Goal: Task Accomplishment & Management: Use online tool/utility

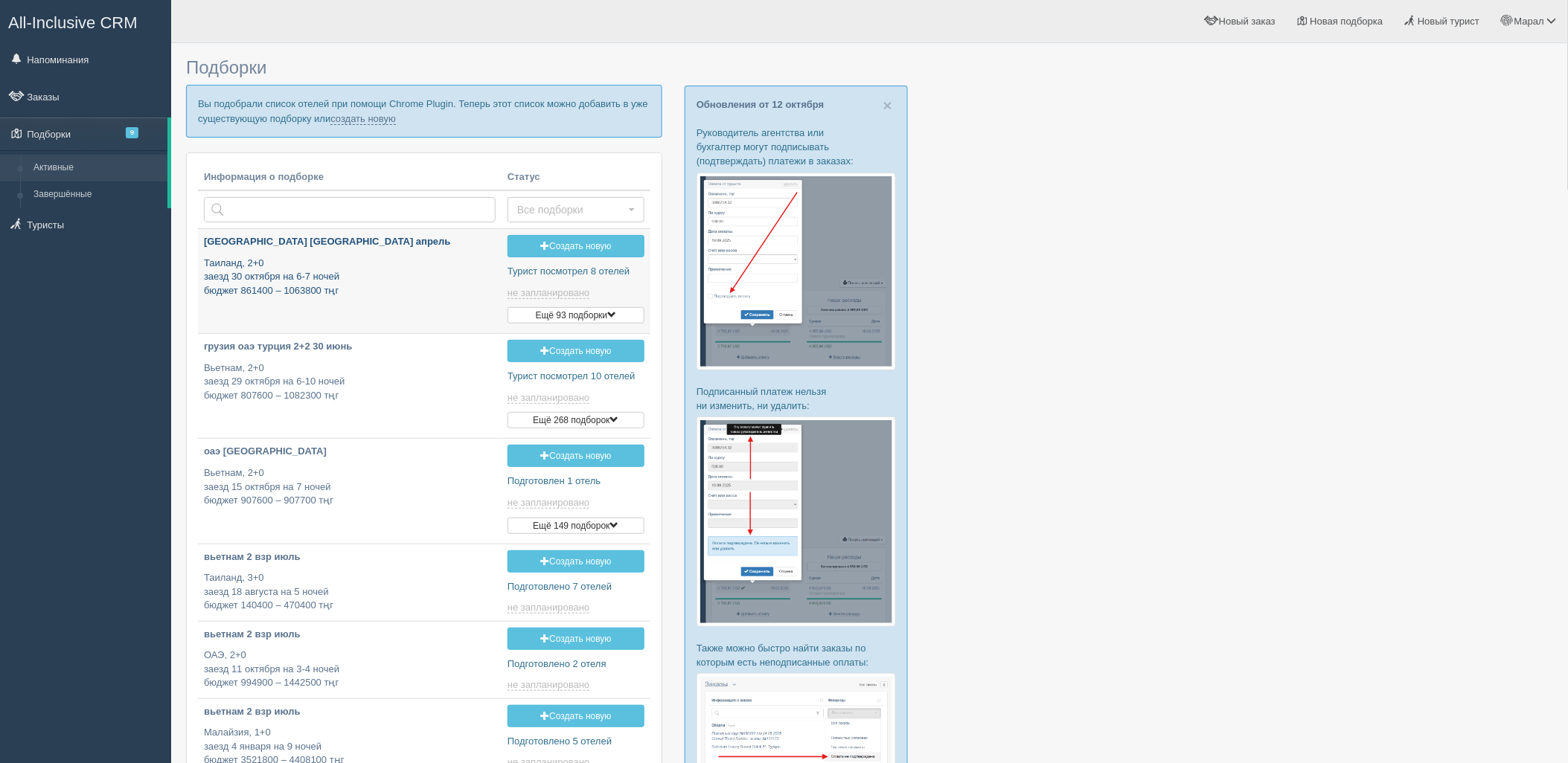
type input "[DATE] 13:10"
click at [347, 123] on link "создать новую" at bounding box center [363, 119] width 66 height 12
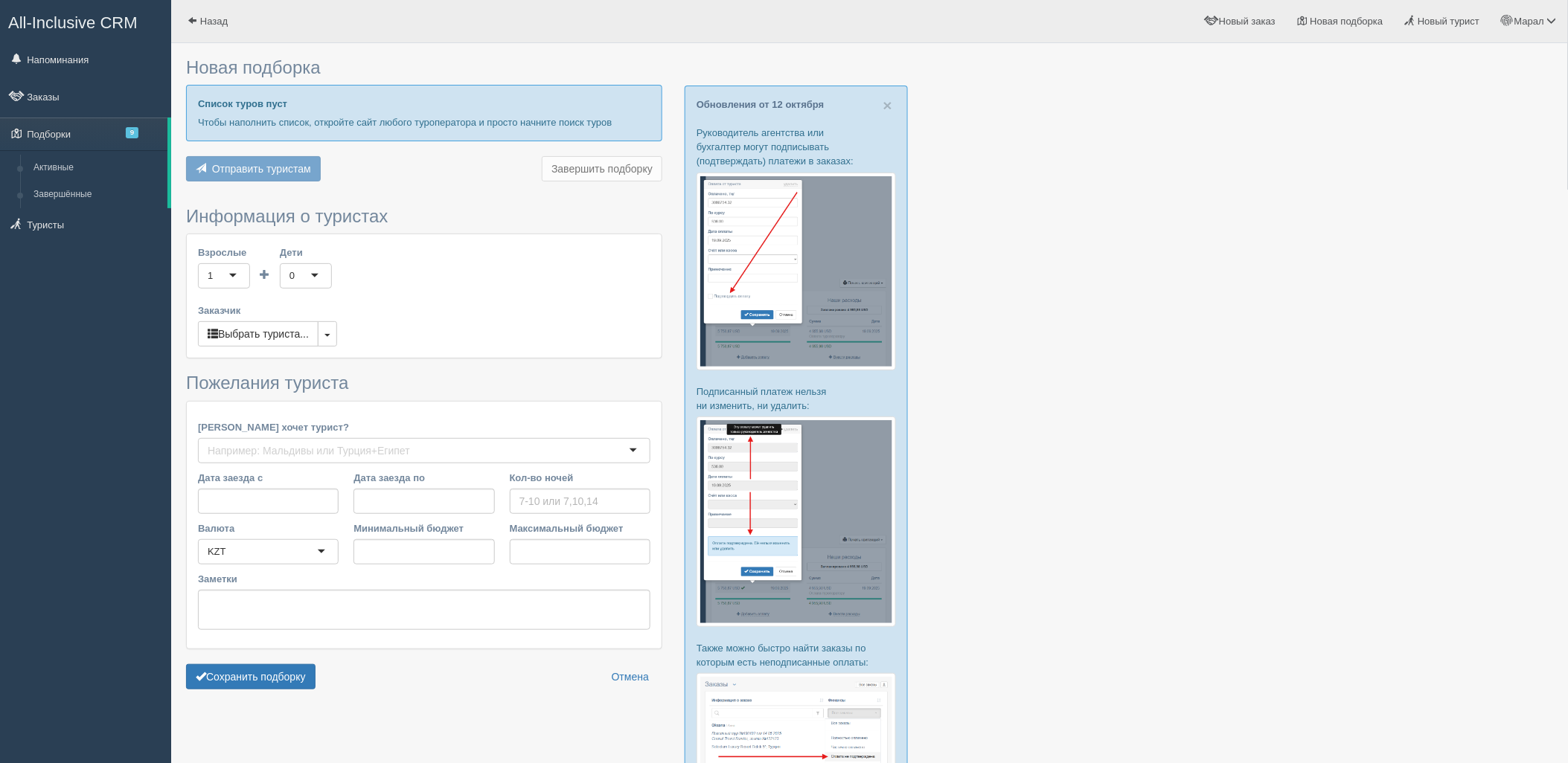
type input "6-7"
type input "1193700"
type input "1694500"
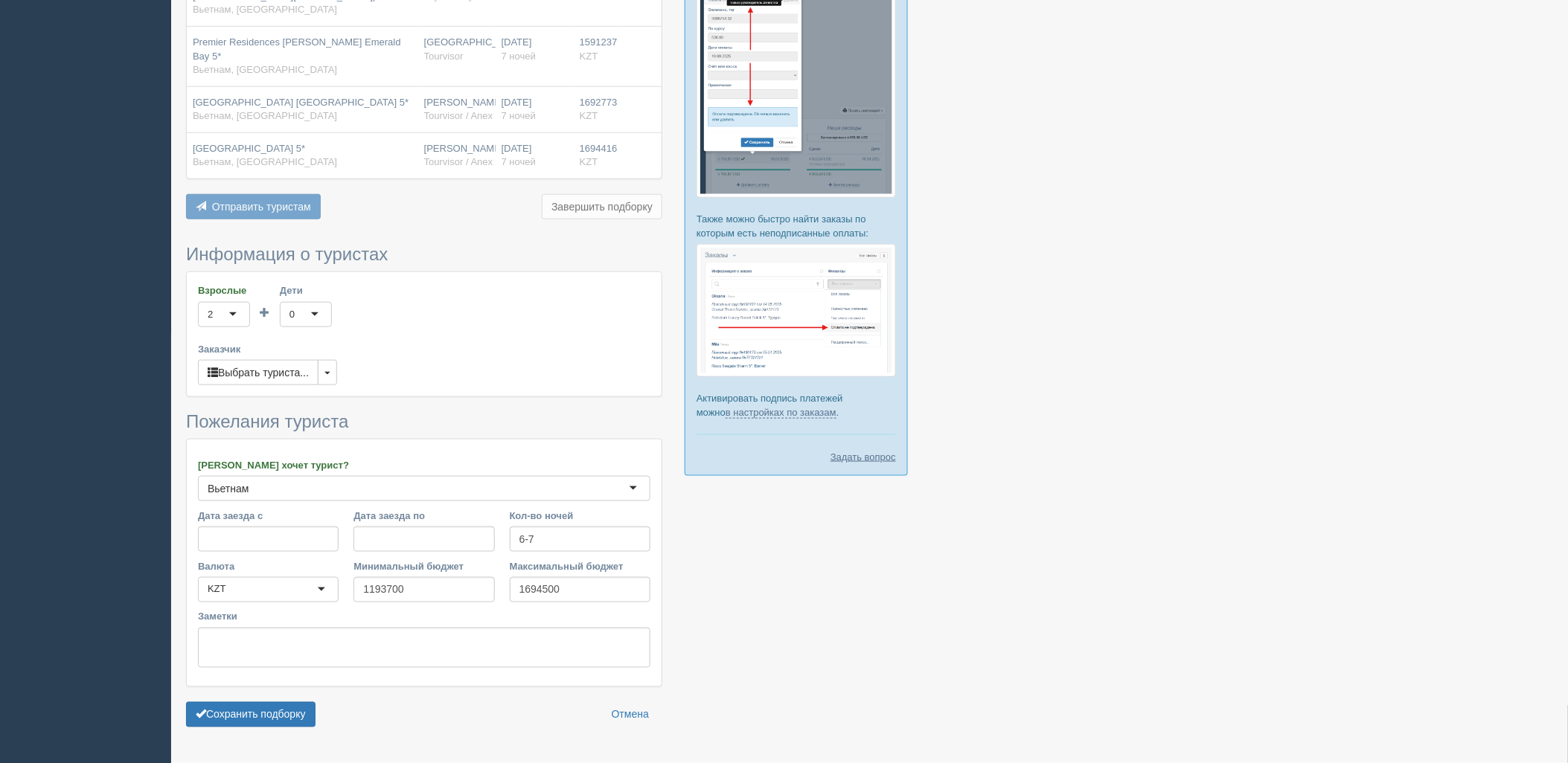
scroll to position [442, 0]
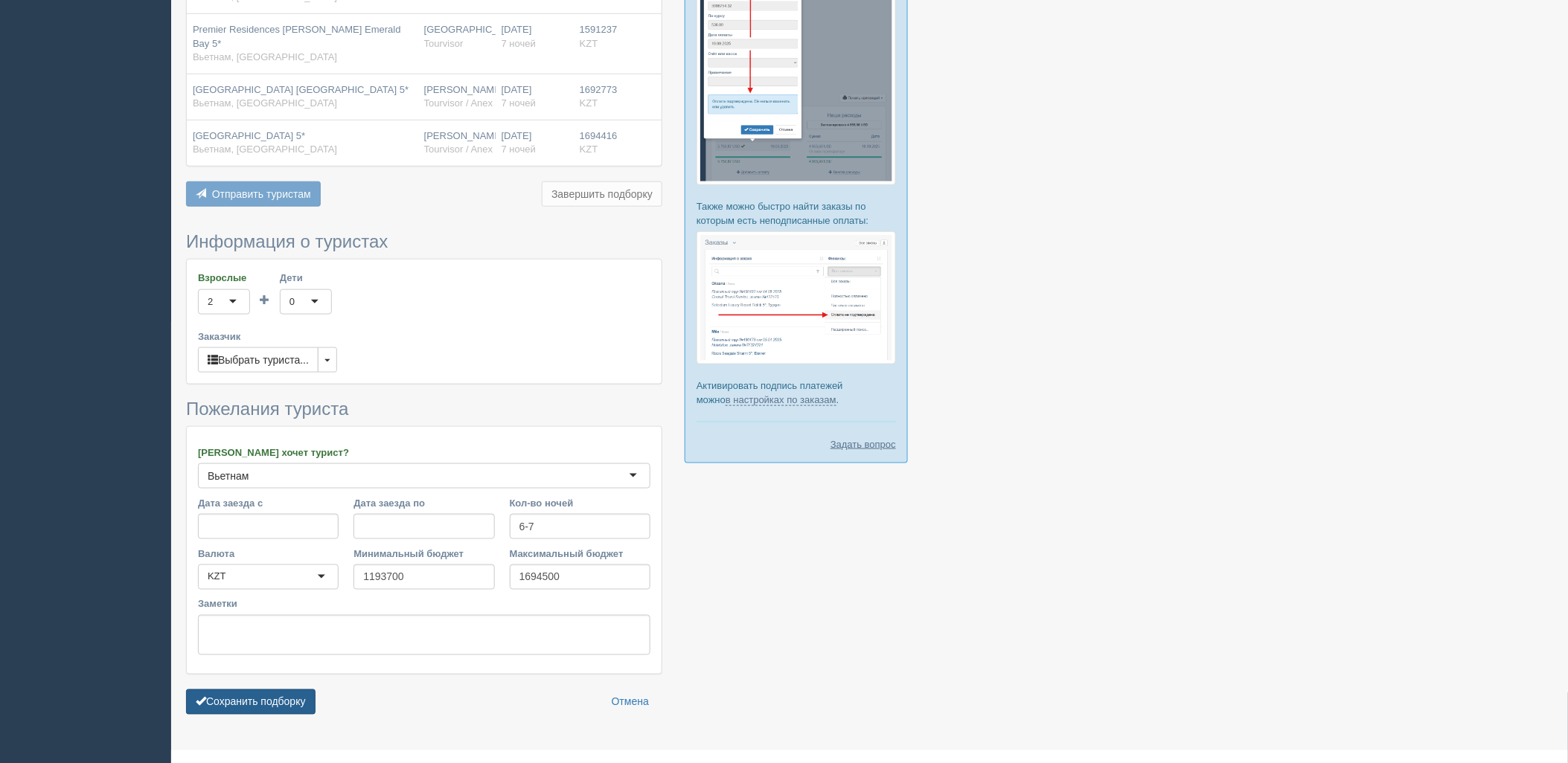
click at [278, 690] on button "Сохранить подборку" at bounding box center [251, 703] width 130 height 26
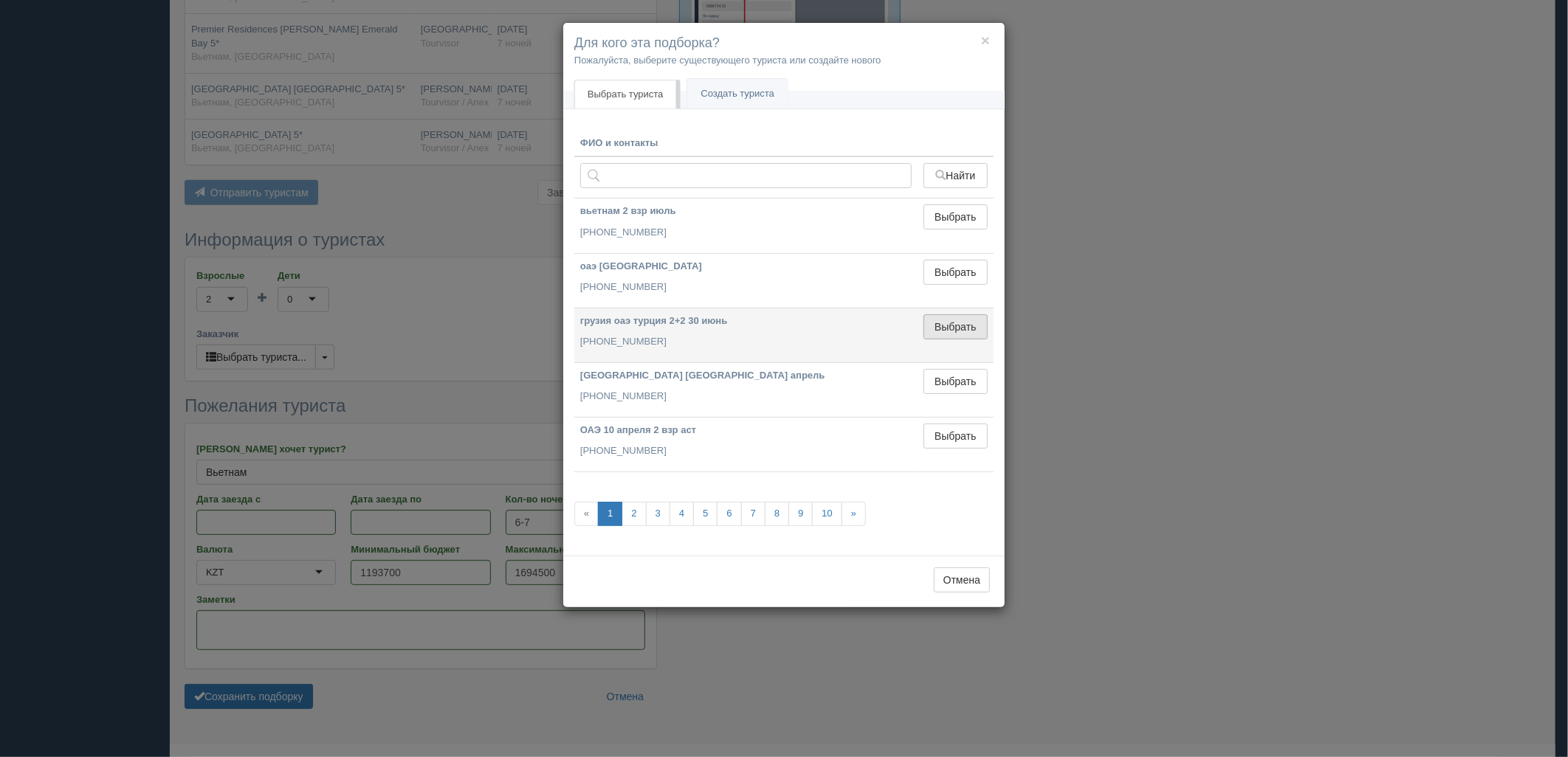
click at [943, 321] on button "Выбрать" at bounding box center [955, 327] width 64 height 25
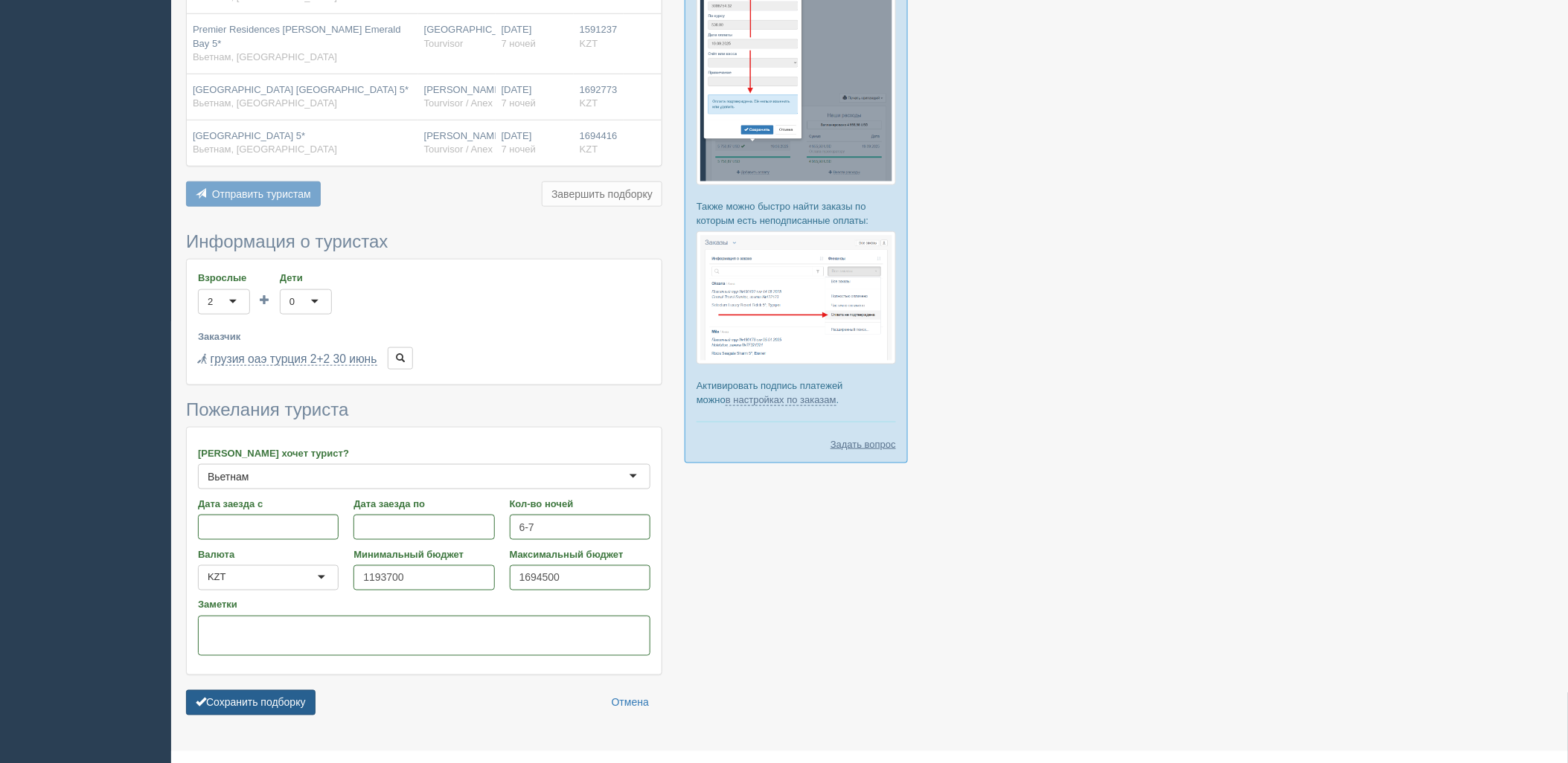
click at [289, 691] on button "Сохранить подборку" at bounding box center [251, 703] width 130 height 26
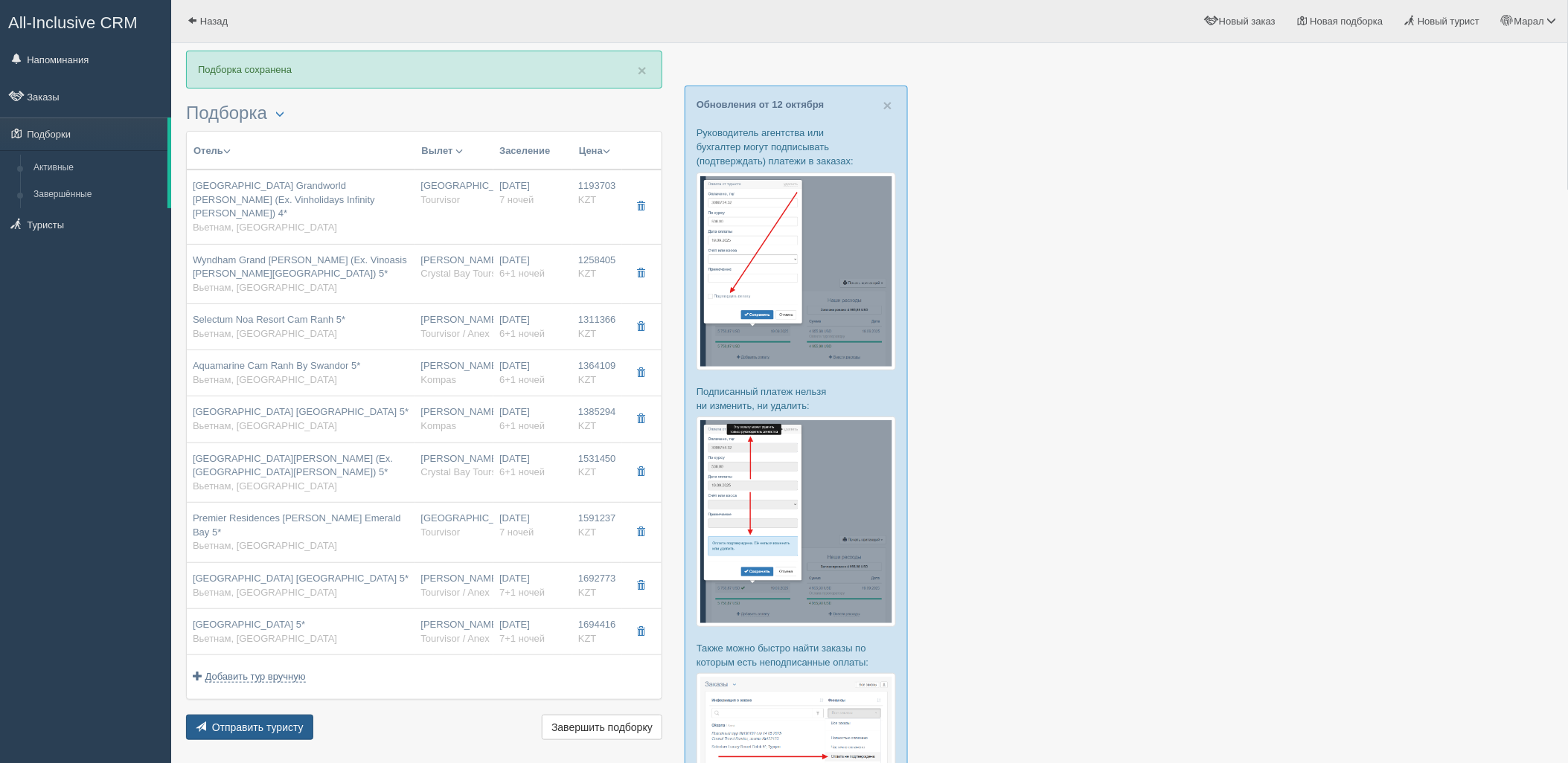
click at [220, 722] on span "Отправить туристу" at bounding box center [257, 728] width 91 height 12
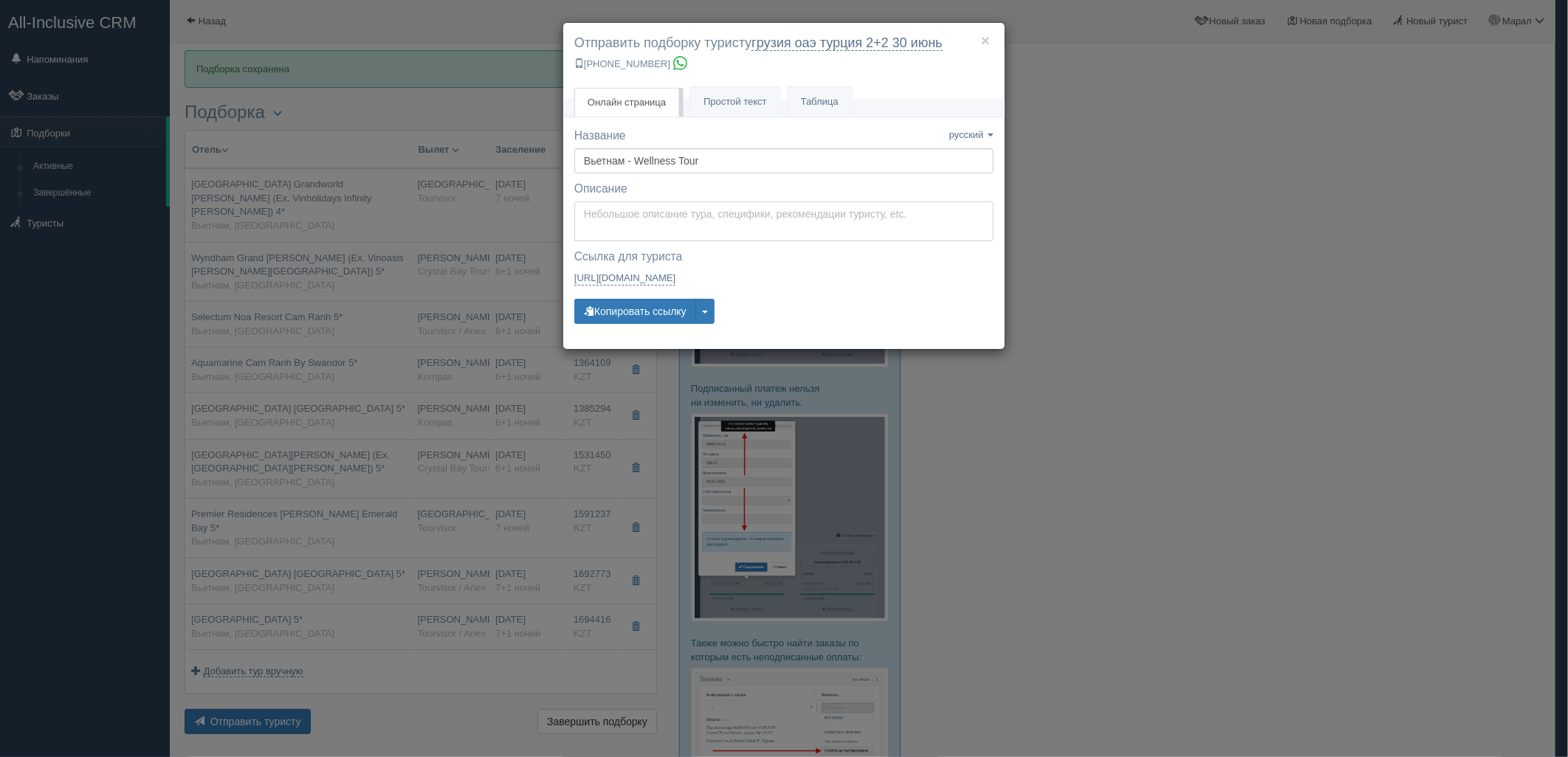
type textarea "Здравствуйте! Ниже представлены варианты туров для Вас. Для просмотра описания …"
drag, startPoint x: 664, startPoint y: 241, endPoint x: 652, endPoint y: 242, distance: 12.0
click at [663, 241] on textarea "Здравствуйте! Ниже представлены варианты туров для Вас. Для просмотра описания …" at bounding box center [784, 221] width 419 height 40
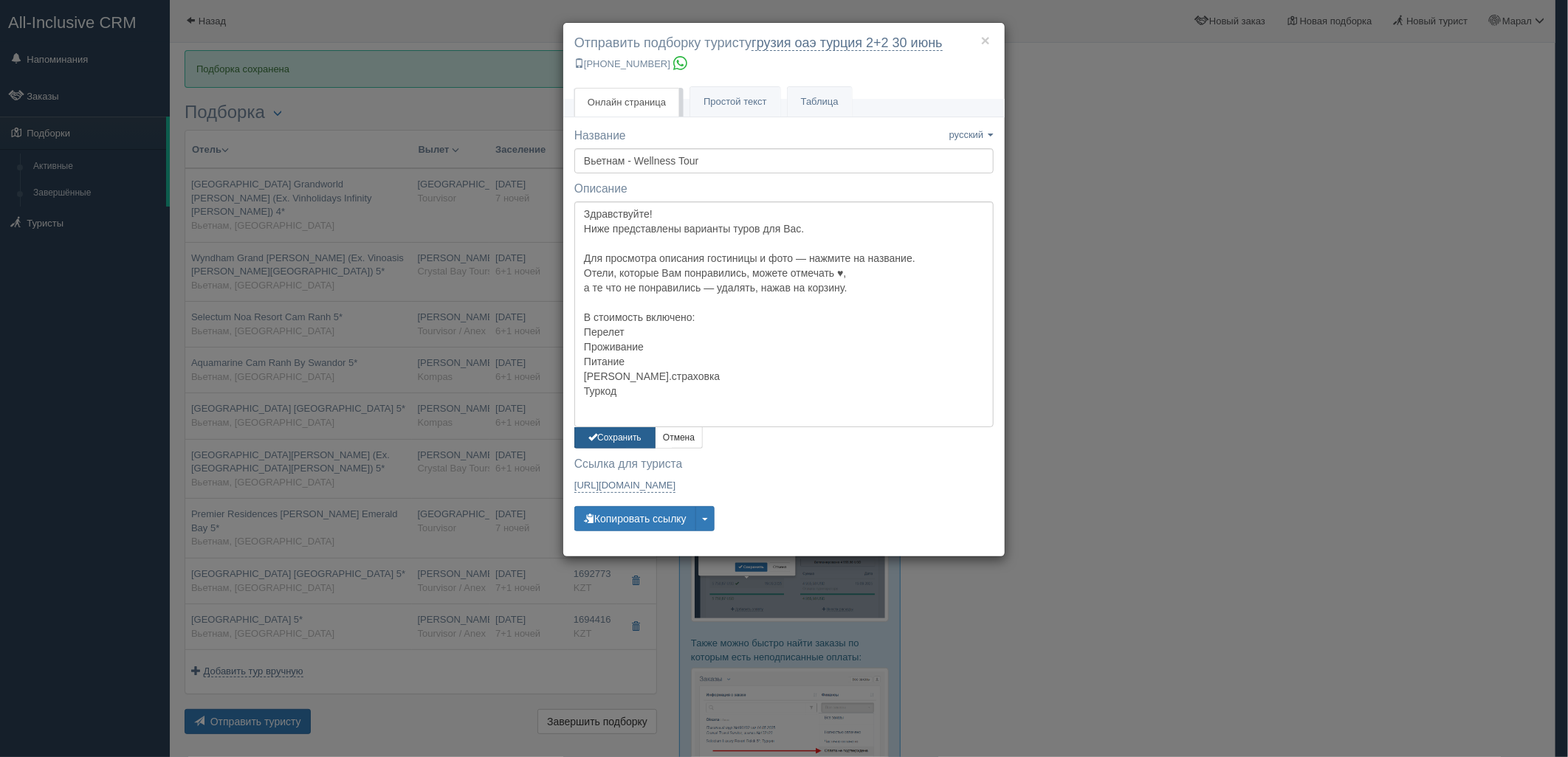
click at [624, 432] on button "Сохранить" at bounding box center [615, 438] width 82 height 22
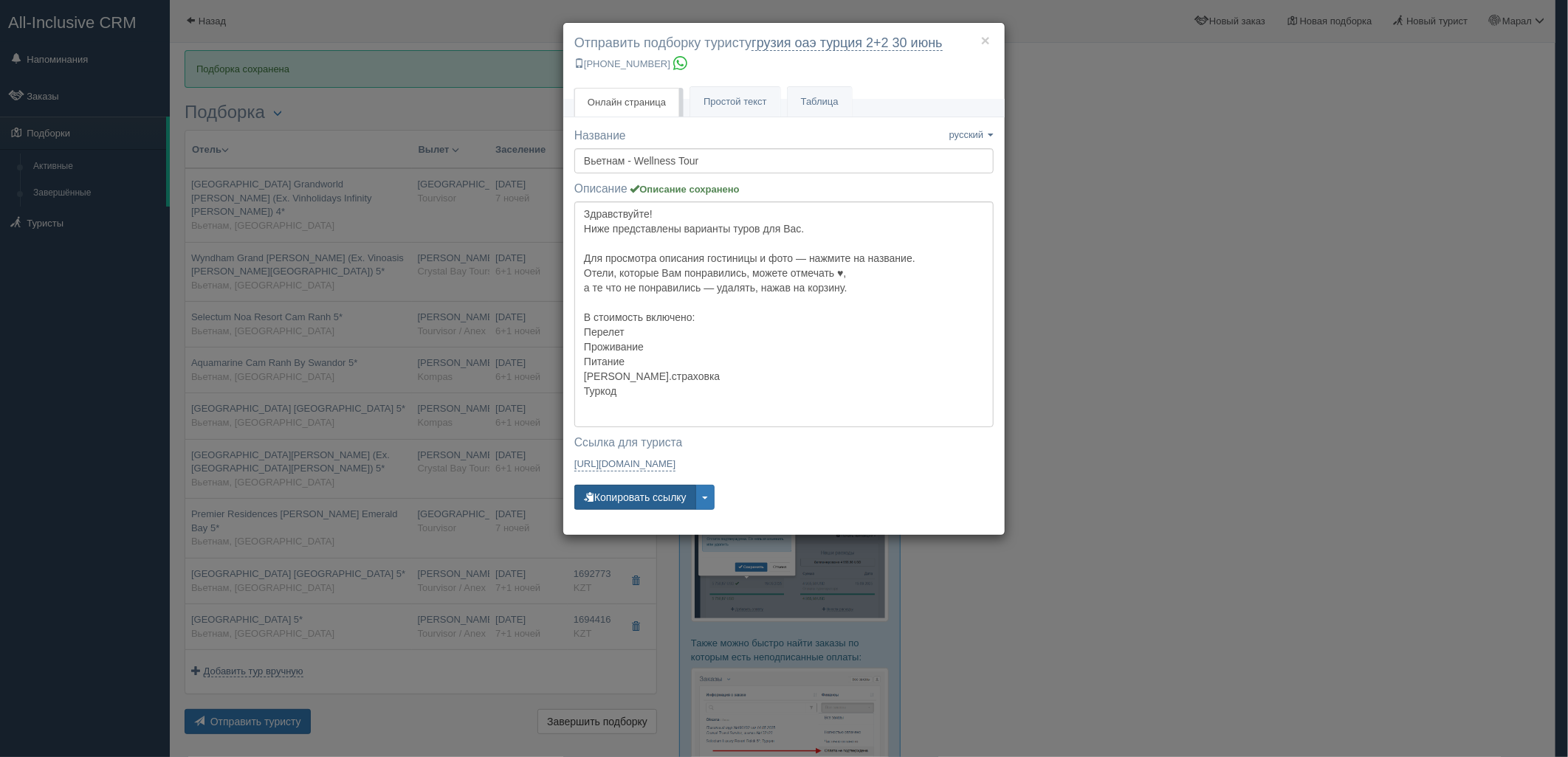
click at [639, 507] on button "Копировать ссылку" at bounding box center [635, 497] width 122 height 25
click at [639, 506] on button "Копировать ссылку" at bounding box center [635, 497] width 122 height 25
click at [639, 504] on button "Копировать ссылку" at bounding box center [635, 497] width 122 height 25
drag, startPoint x: 1248, startPoint y: 301, endPoint x: 732, endPoint y: 59, distance: 569.9
click at [1249, 301] on div "× Отправить подборку туристу грузия оаэ [GEOGRAPHIC_DATA] 2+2 [DATE] [PHONE_NUM…" at bounding box center [784, 378] width 1568 height 757
